Goal: Task Accomplishment & Management: Manage account settings

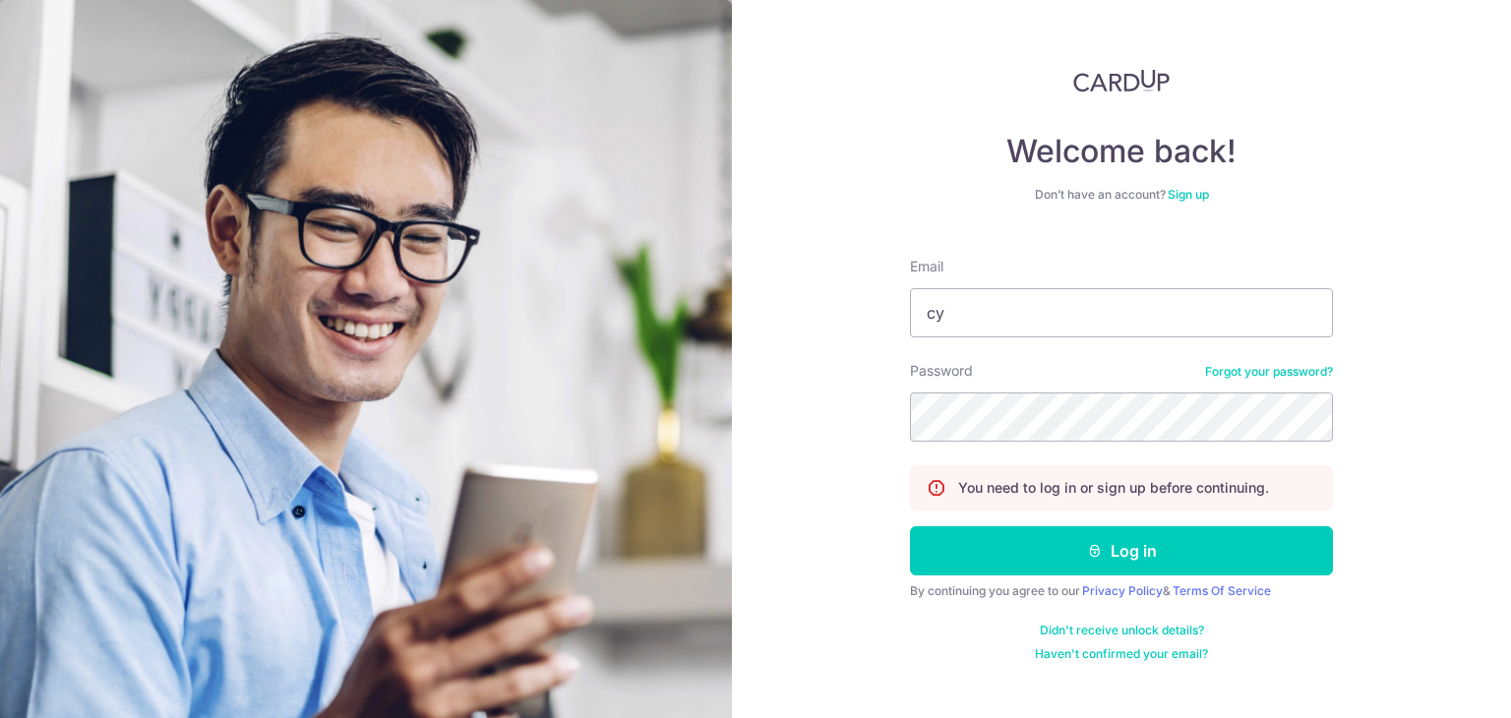
type input "cy066ht@yahoo.com"
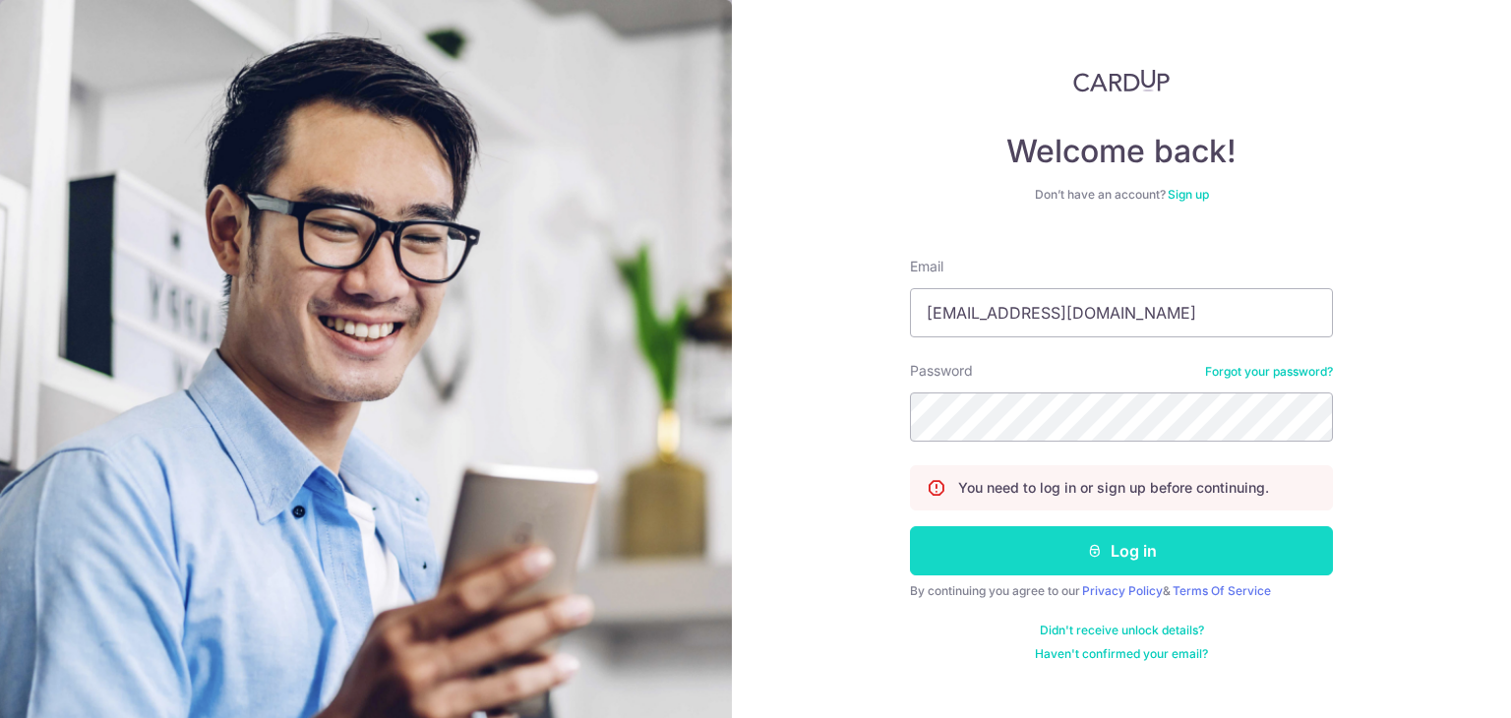
click at [1054, 537] on button "Log in" at bounding box center [1121, 550] width 423 height 49
